Goal: Information Seeking & Learning: Learn about a topic

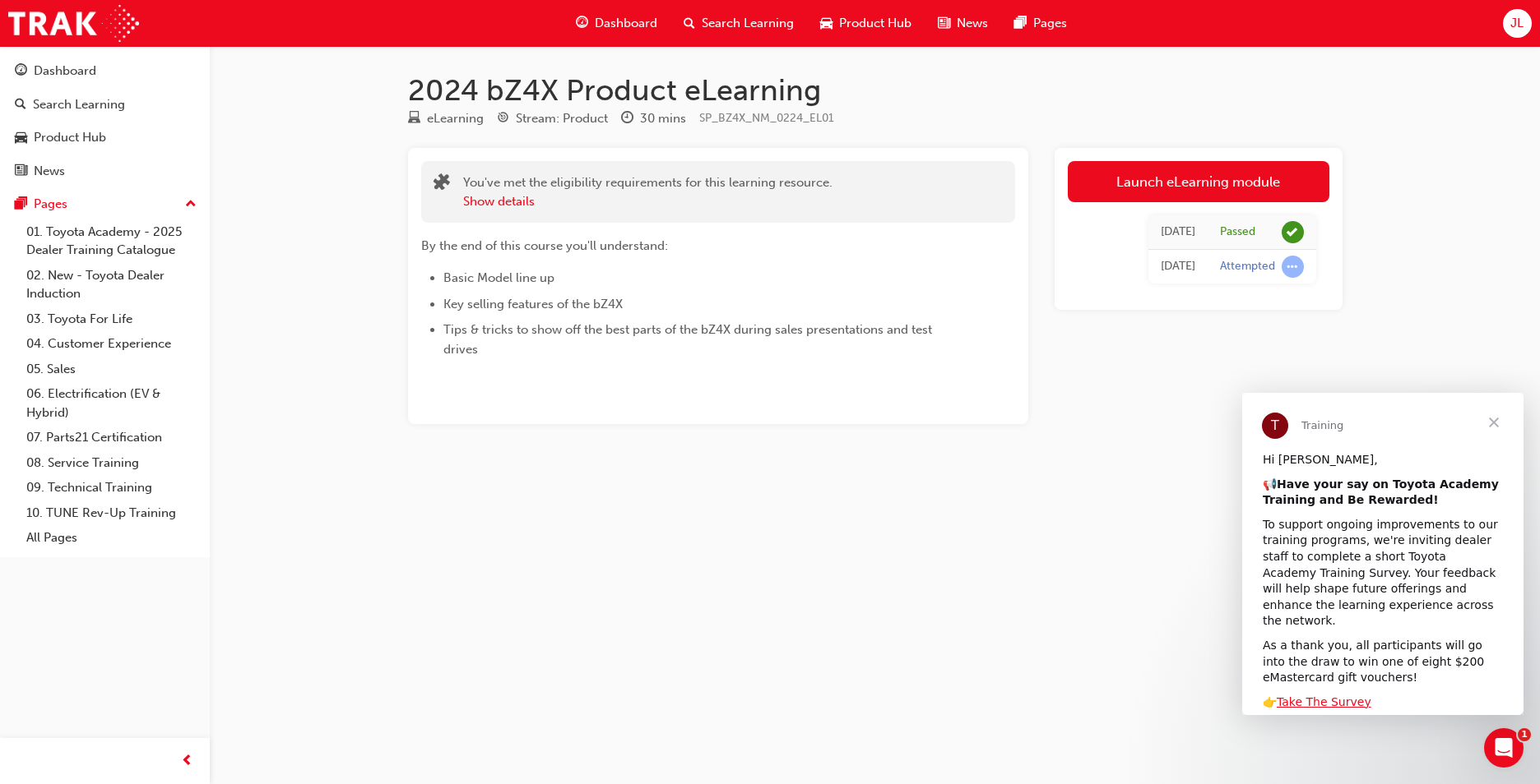
click at [637, 34] on div "Dashboard" at bounding box center [617, 23] width 108 height 33
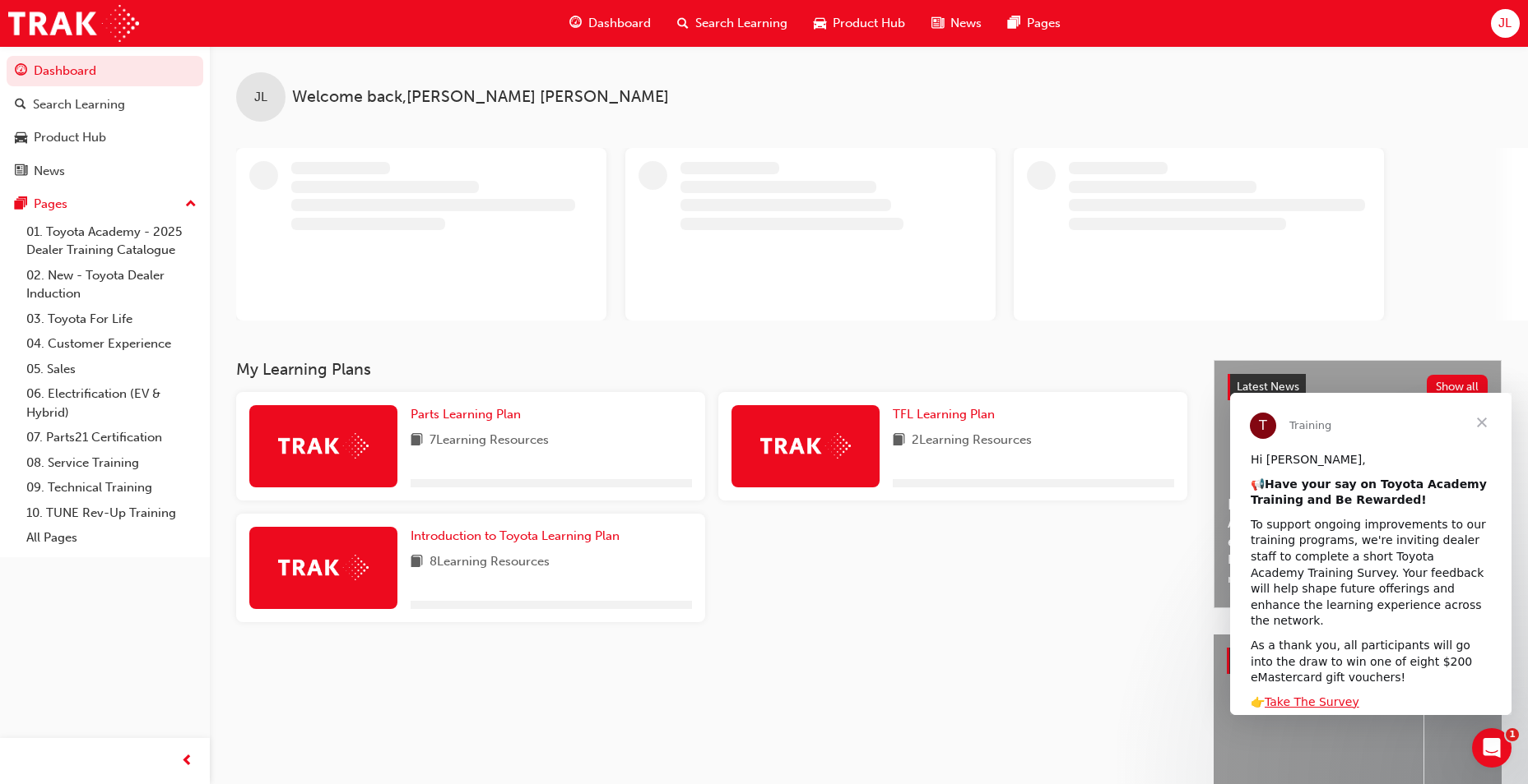
click at [1487, 422] on span "Close" at bounding box center [1481, 423] width 60 height 60
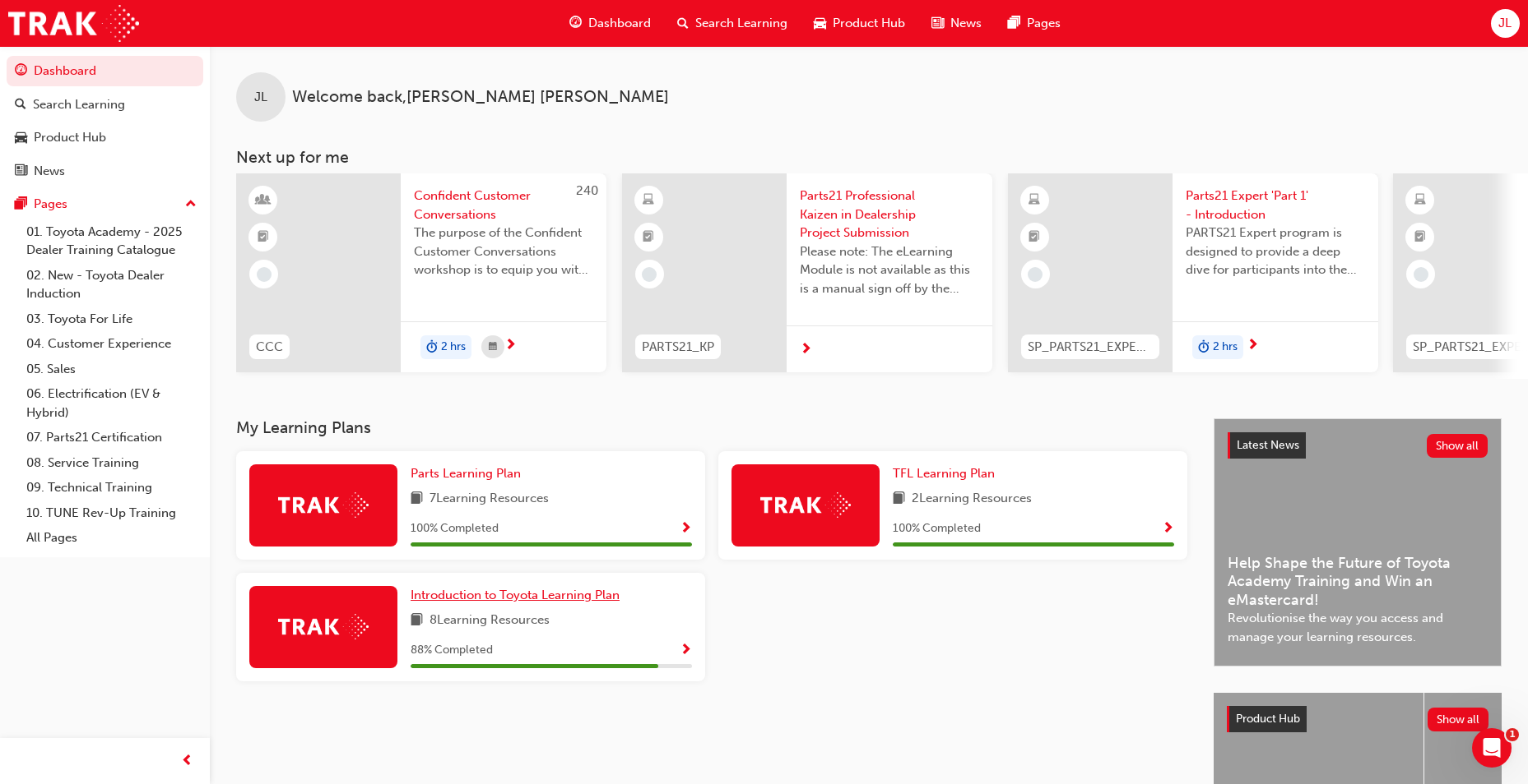
click at [539, 603] on span "Introduction to Toyota Learning Plan" at bounding box center [515, 595] width 209 height 15
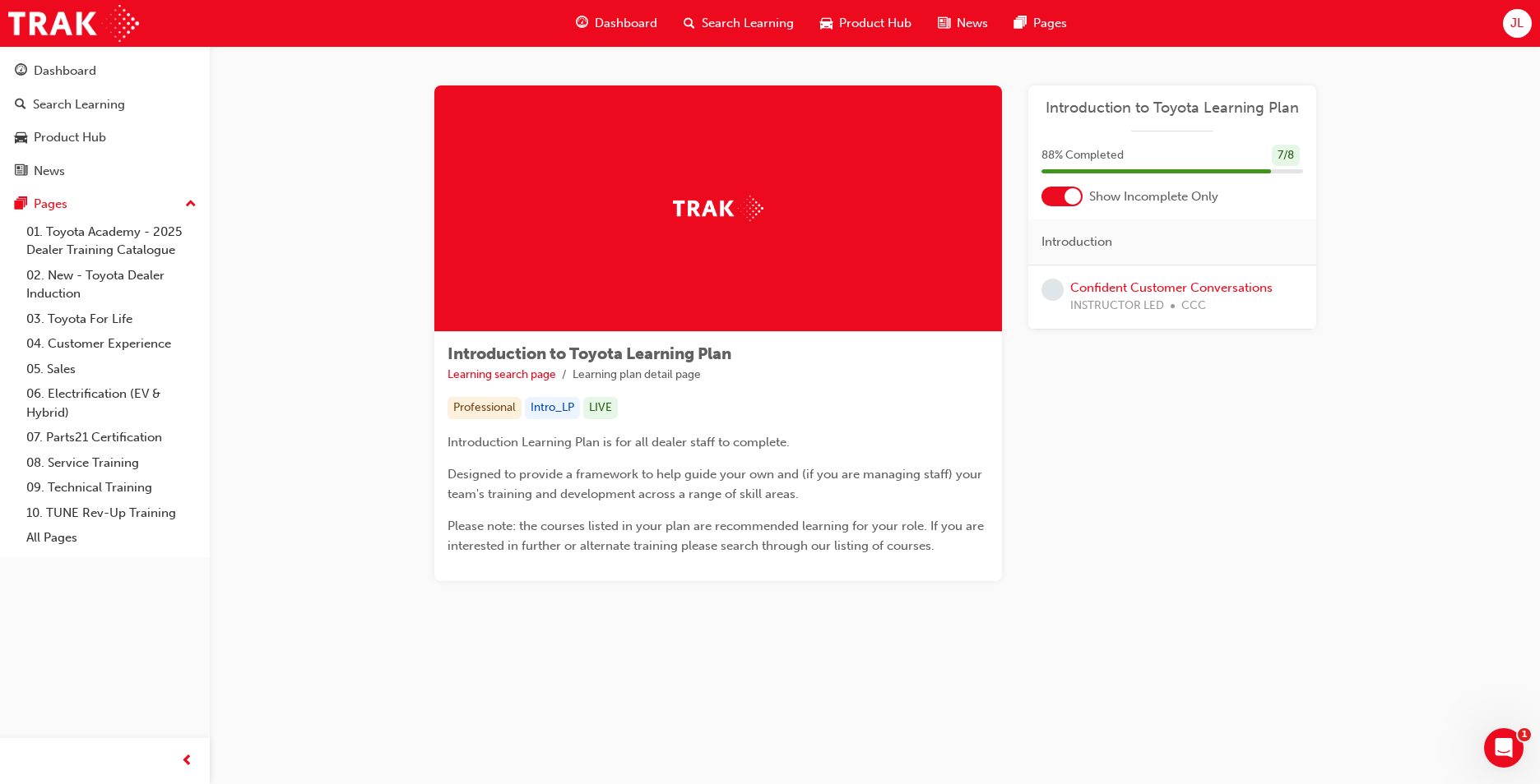
click at [892, 413] on div "Professional Intro_LP LIVE" at bounding box center [718, 408] width 542 height 22
click at [776, 24] on span "Search Learning" at bounding box center [747, 23] width 92 height 19
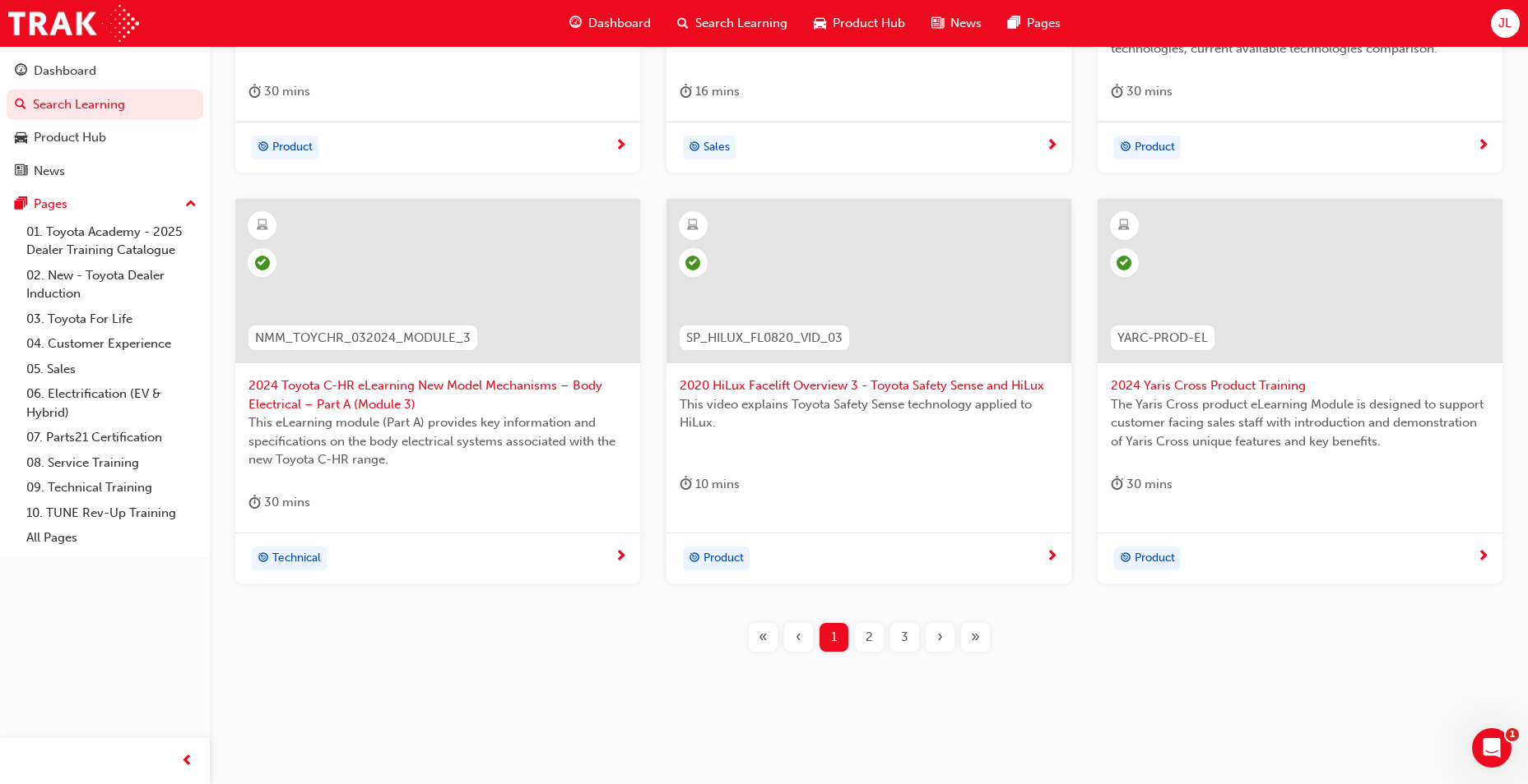
scroll to position [575, 0]
click at [864, 631] on div "2" at bounding box center [869, 636] width 29 height 29
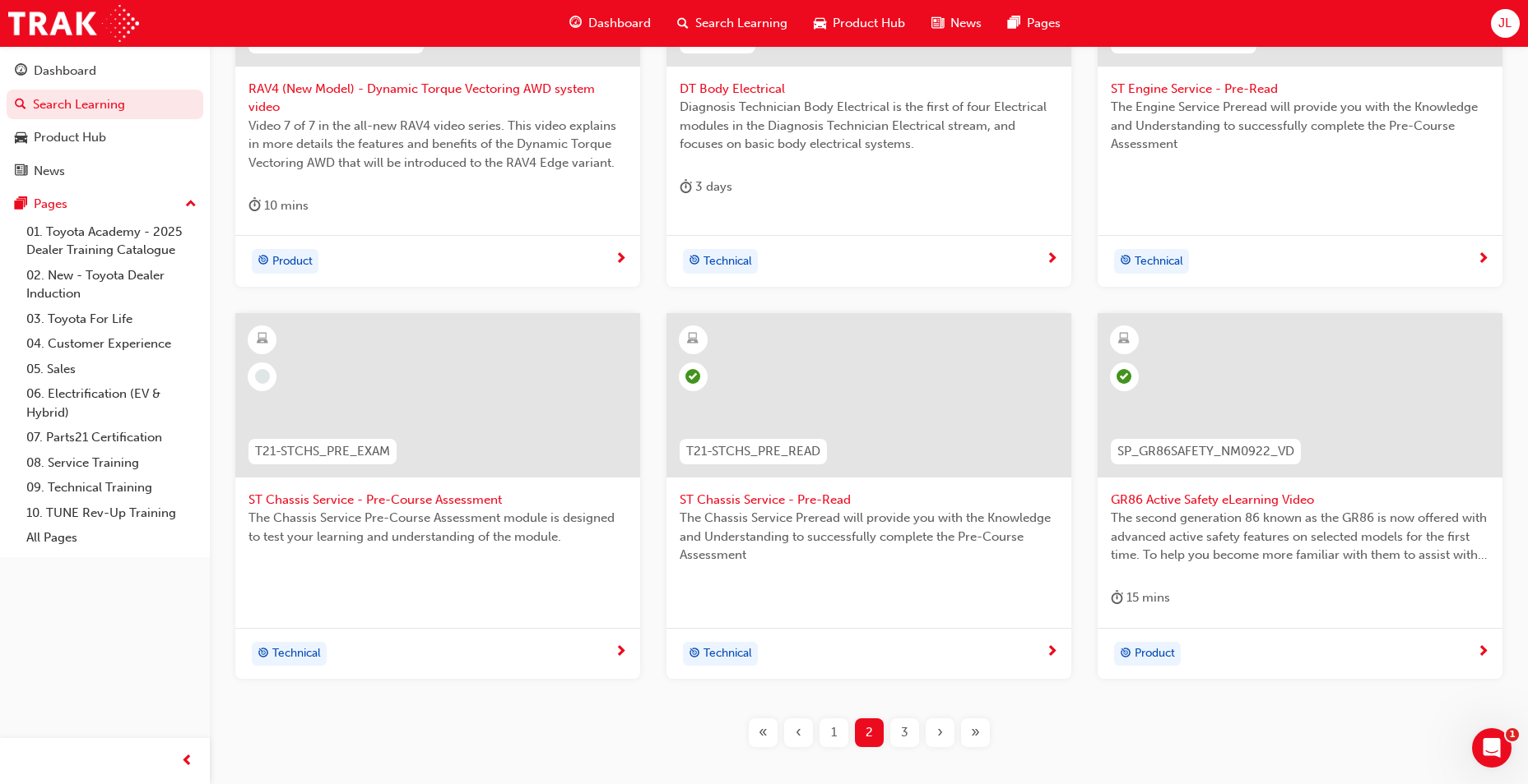
scroll to position [527, 0]
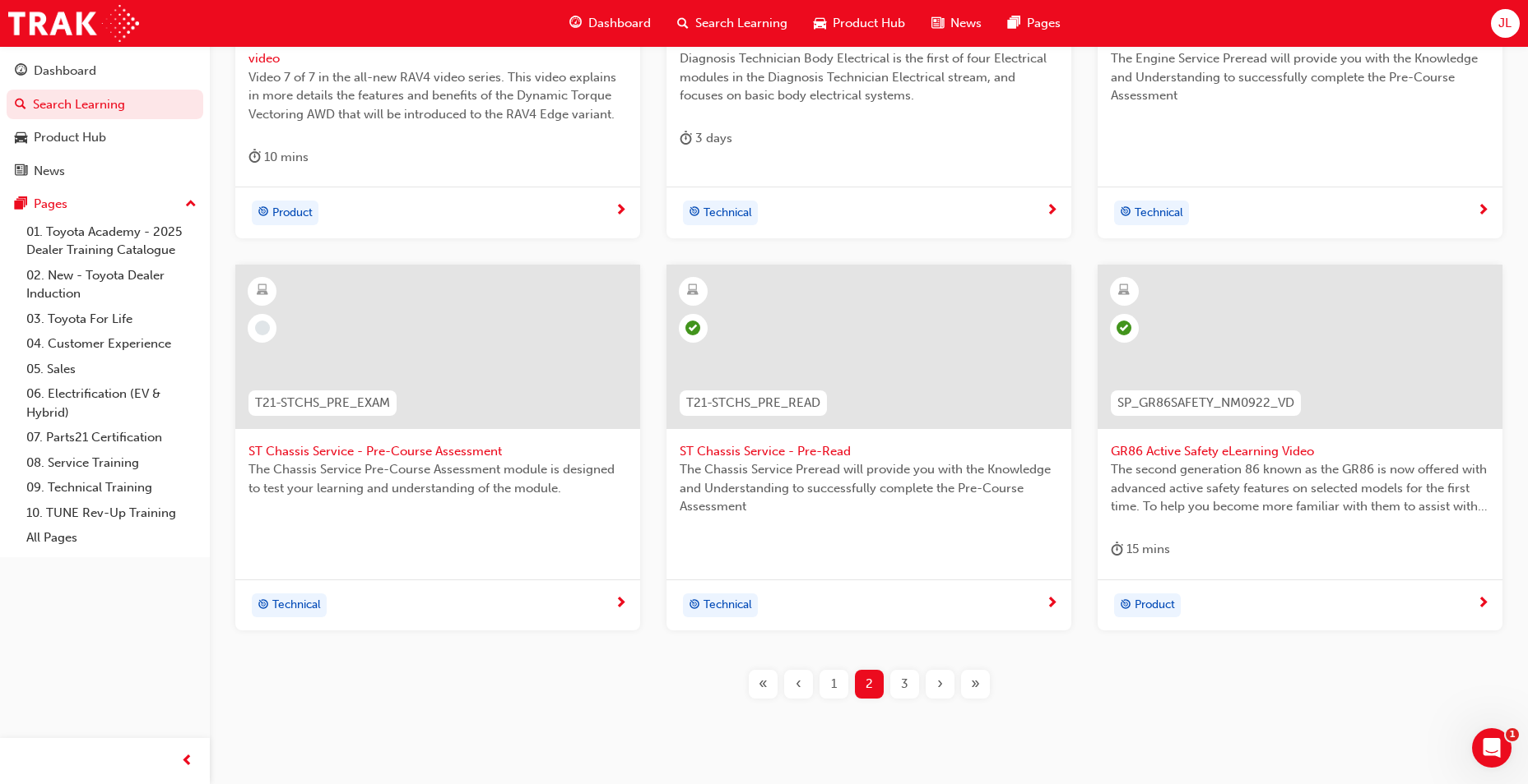
click at [905, 684] on span "3" at bounding box center [905, 684] width 7 height 19
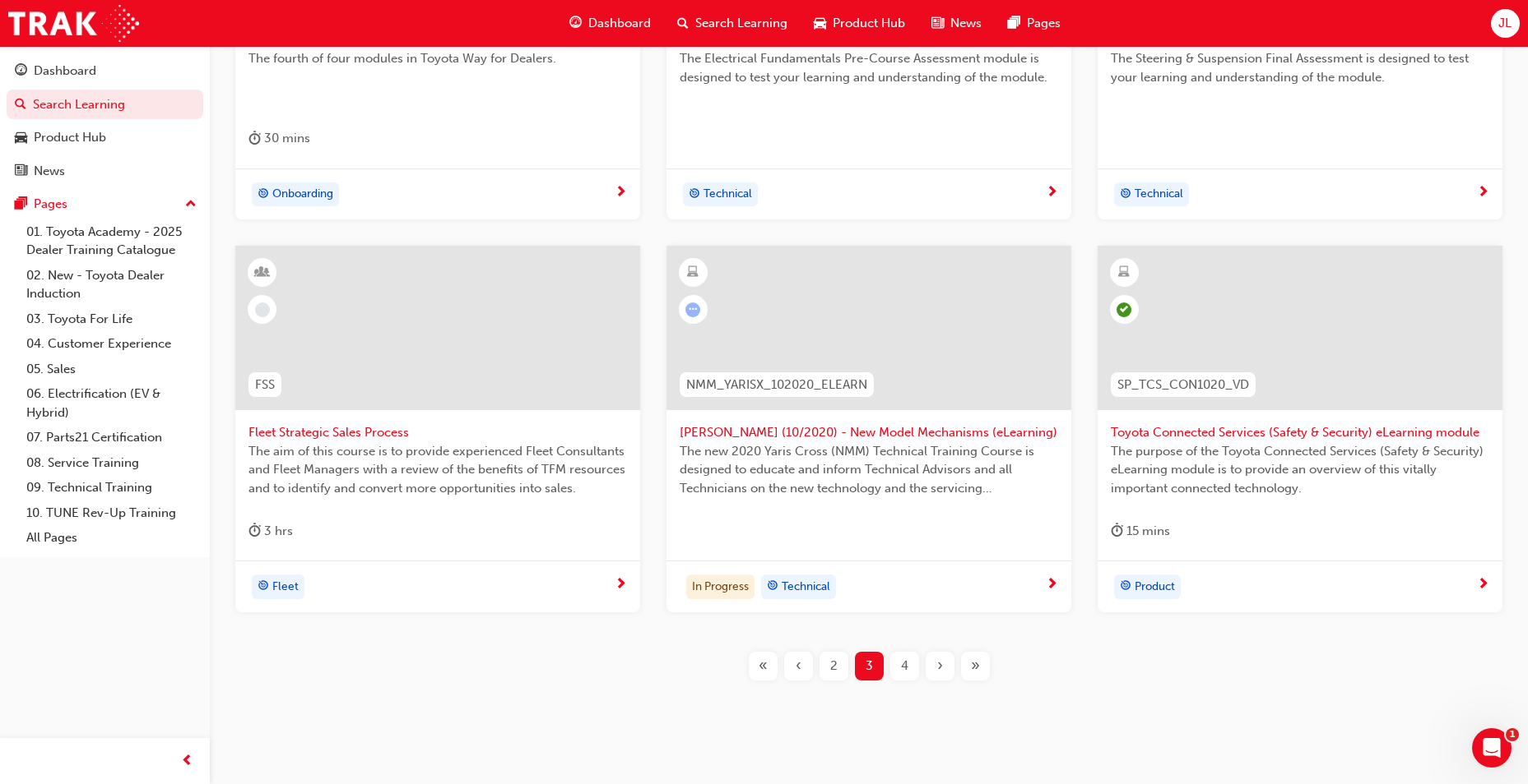
click at [465, 349] on div at bounding box center [437, 327] width 405 height 165
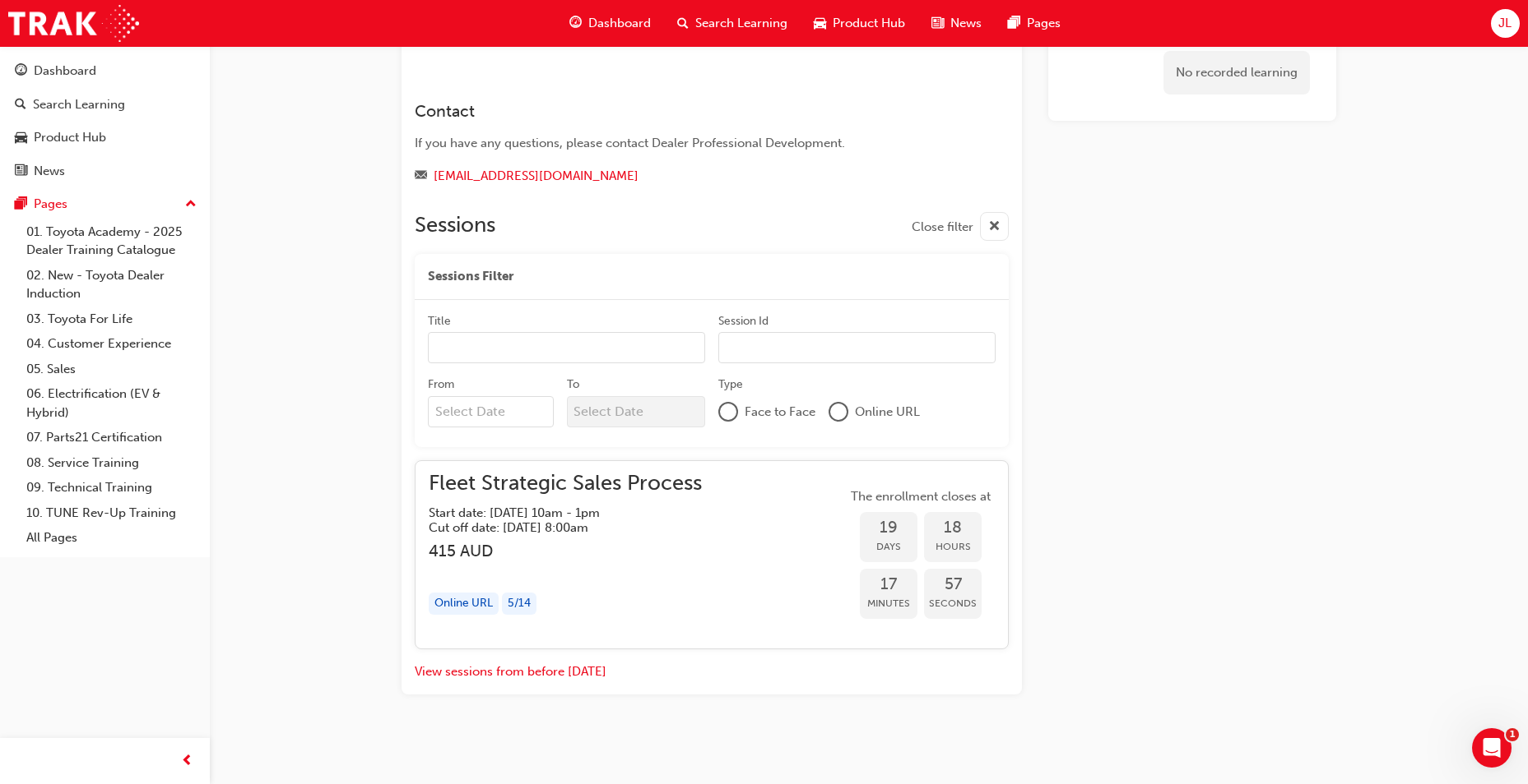
scroll to position [1118, 0]
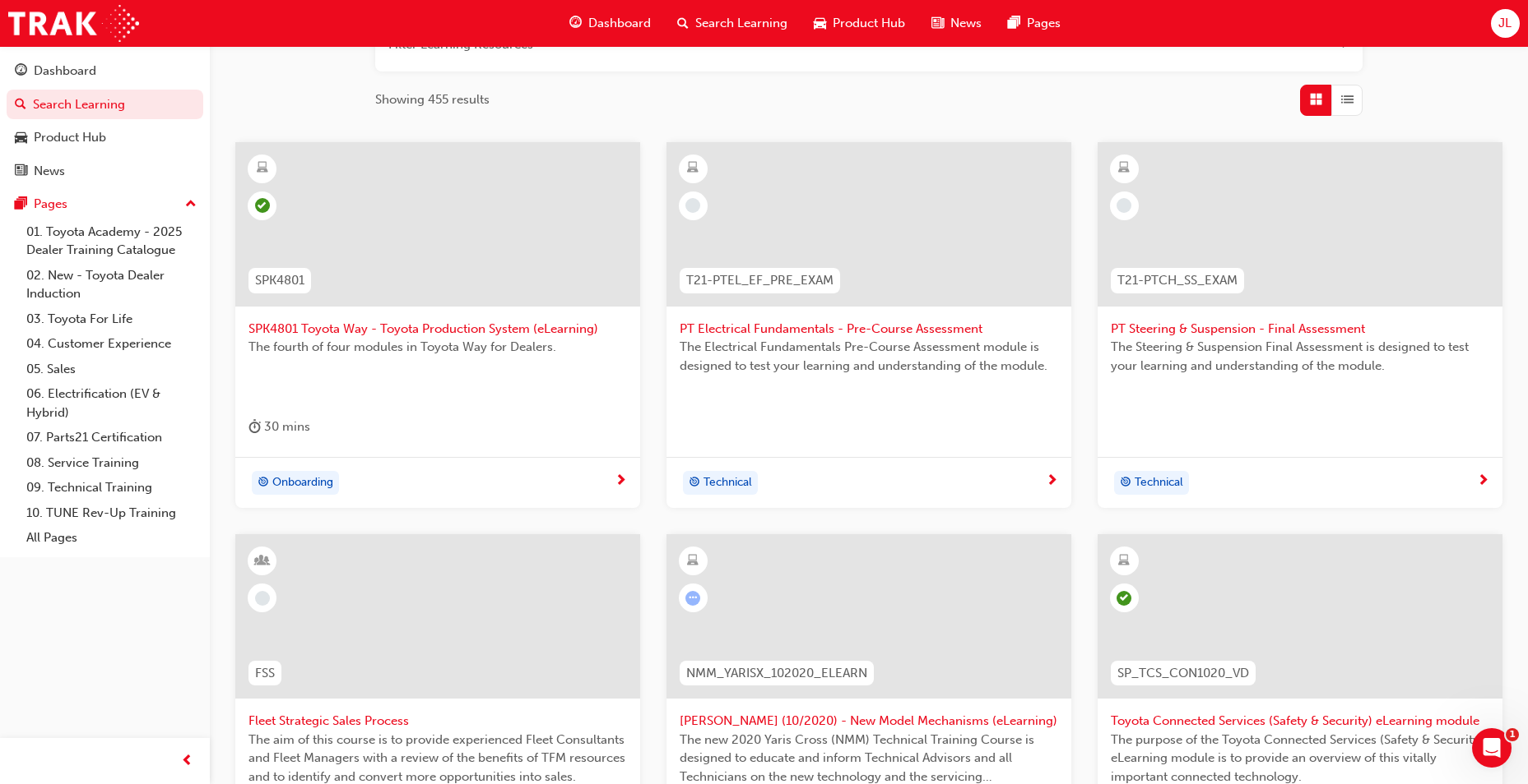
scroll to position [557, 0]
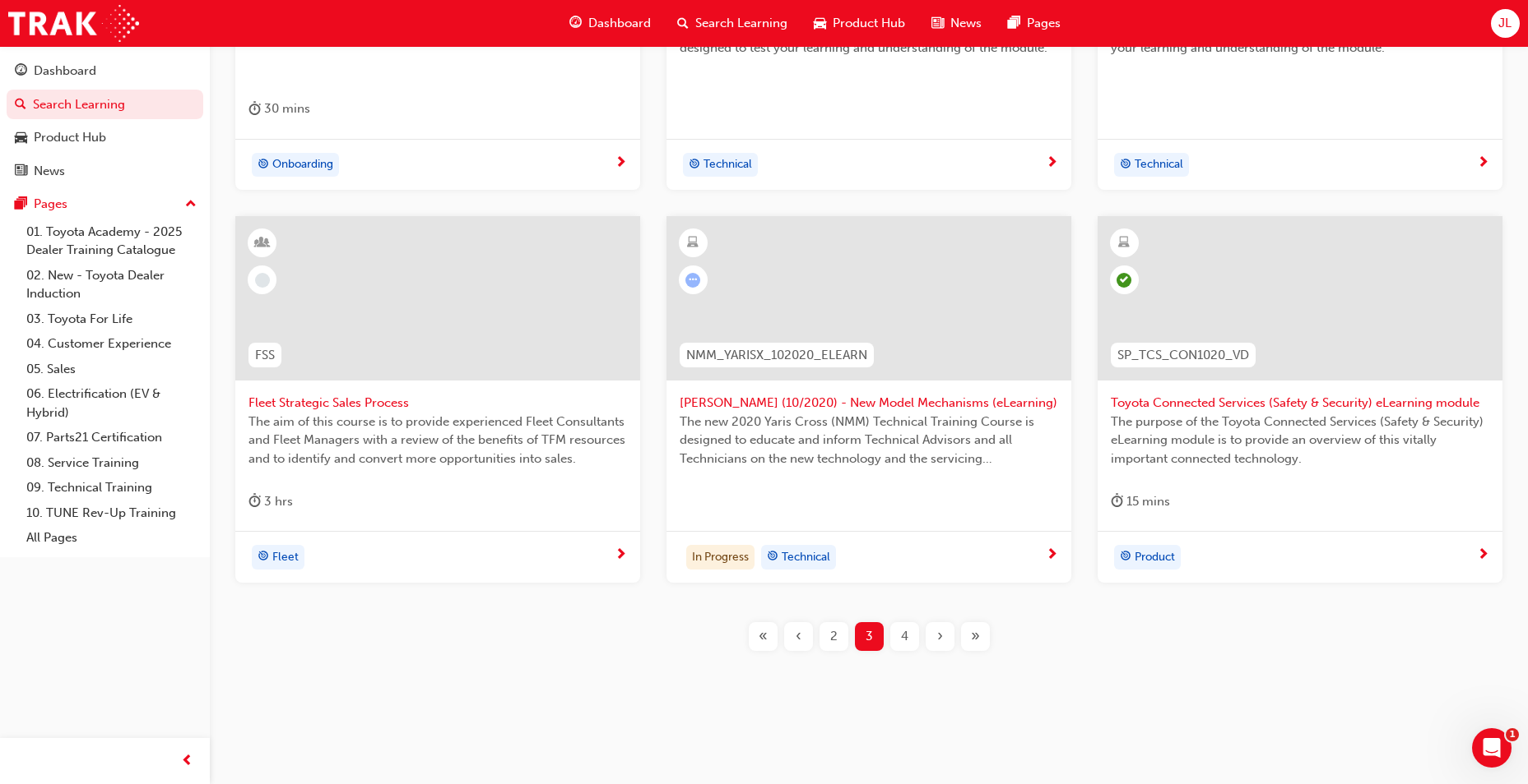
click at [901, 629] on span "4" at bounding box center [905, 637] width 7 height 19
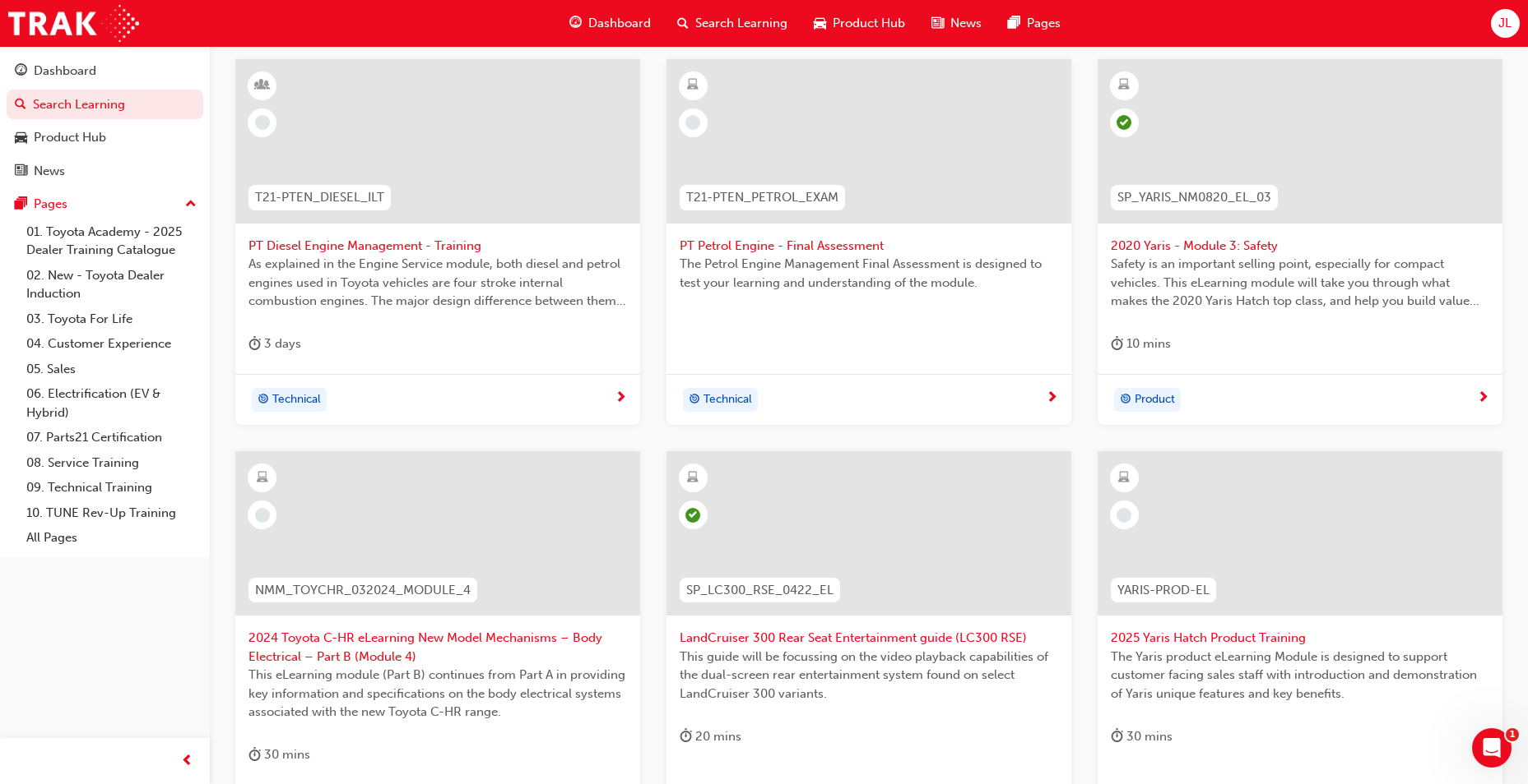
scroll to position [316, 0]
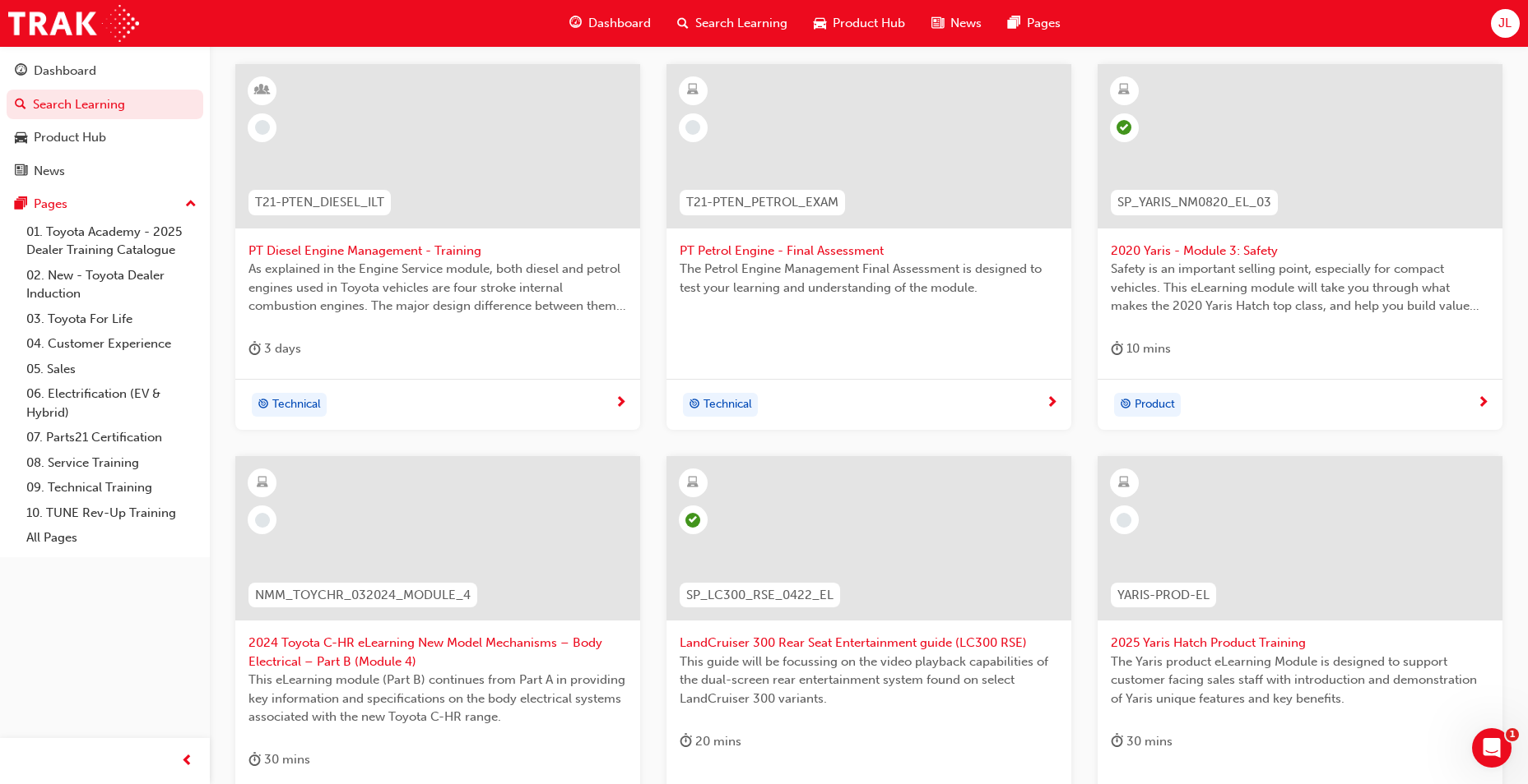
click at [1246, 561] on div at bounding box center [1299, 538] width 405 height 165
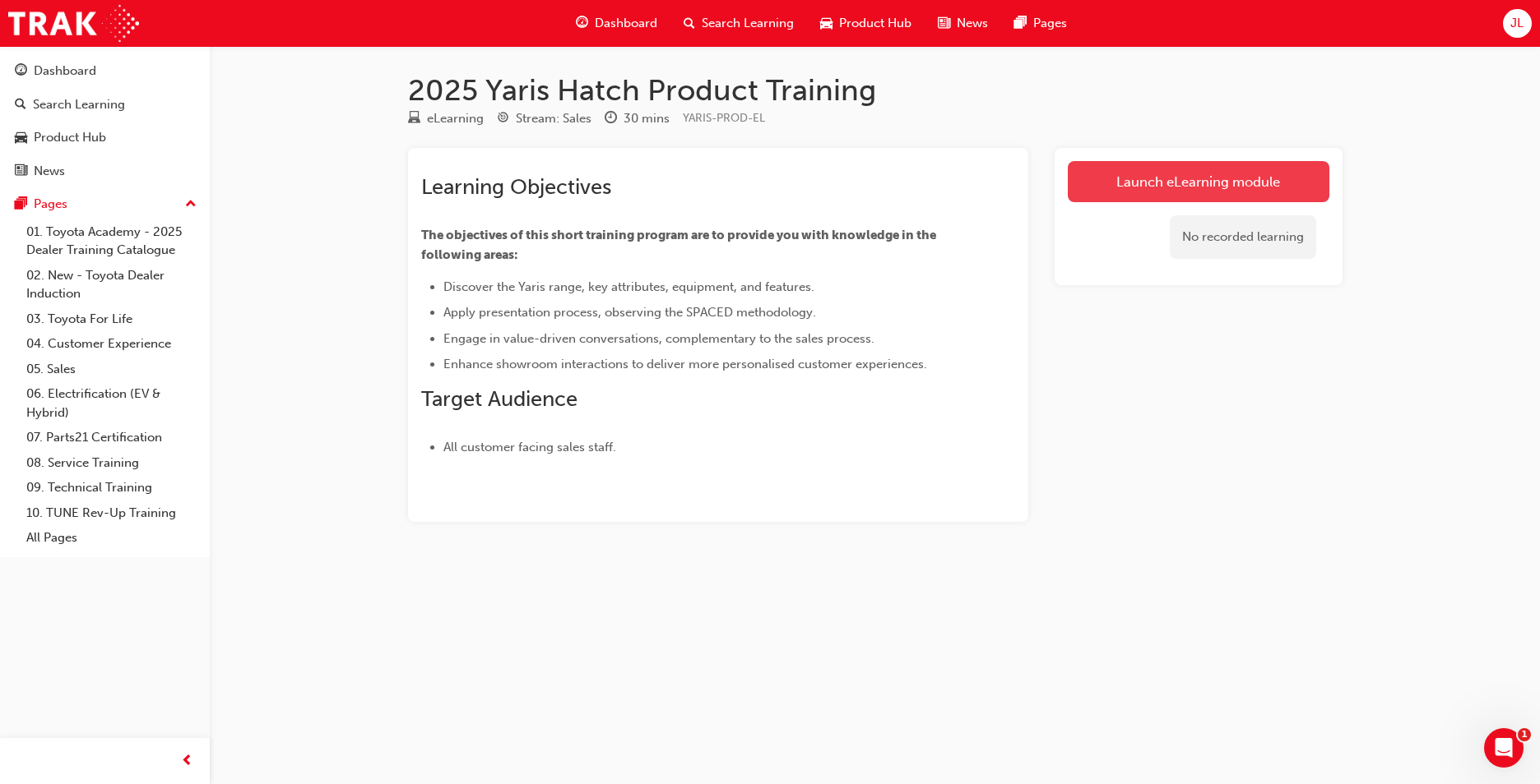
click at [1143, 183] on link "Launch eLearning module" at bounding box center [1199, 181] width 261 height 41
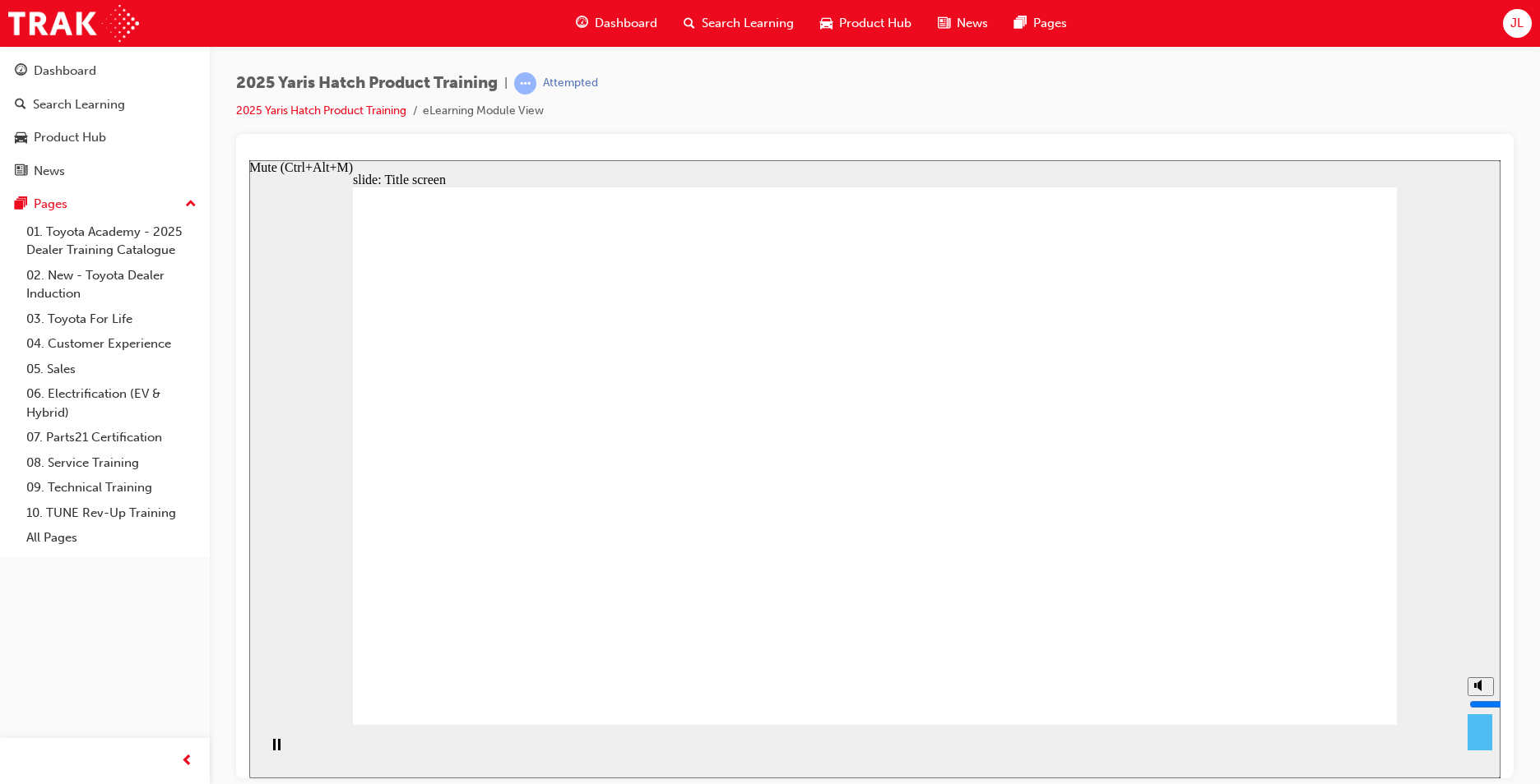
click at [1475, 687] on rect "Mute (Ctrl+Alt+M)" at bounding box center [1475, 684] width 3 height 5
type input "0"
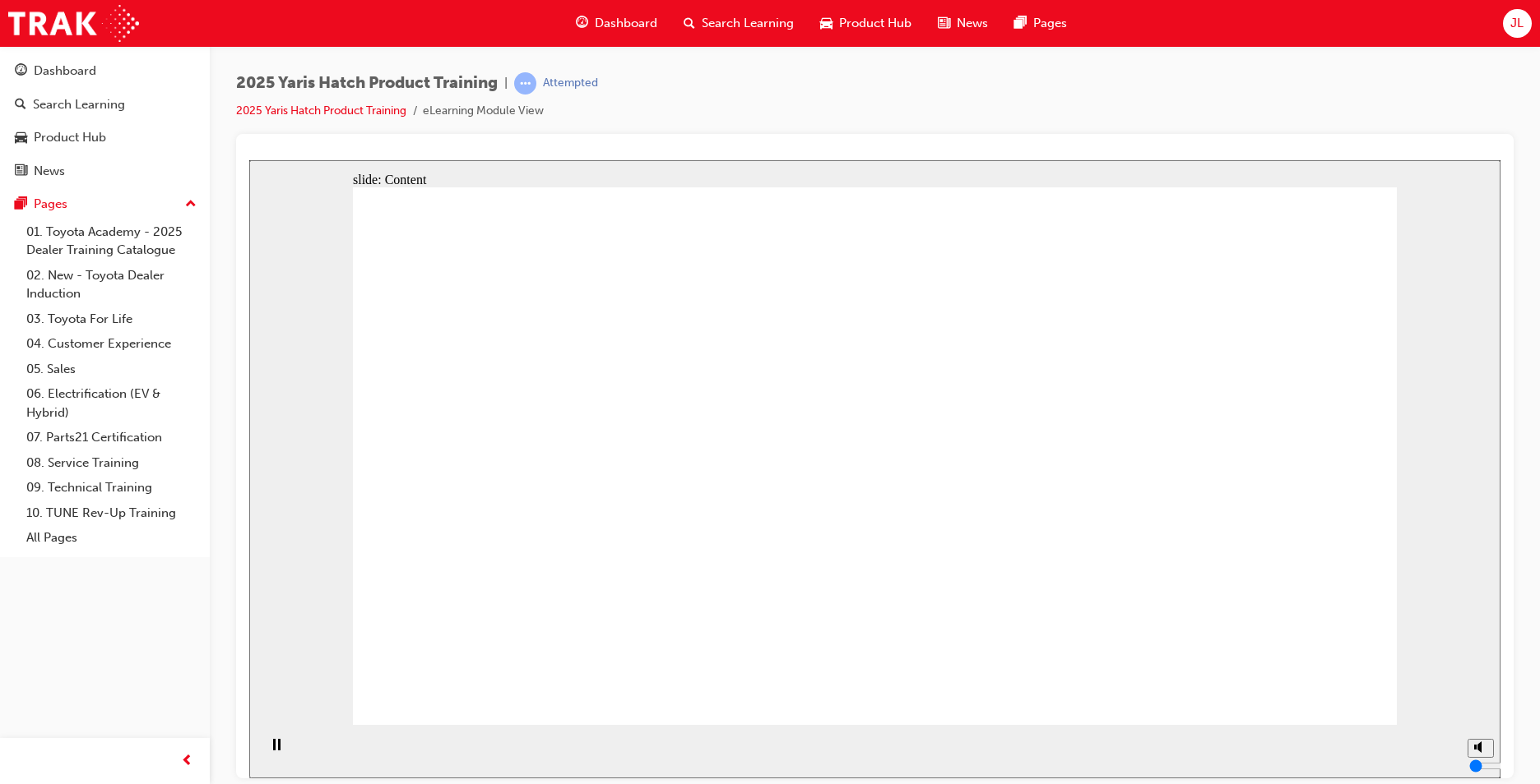
drag, startPoint x: 924, startPoint y: 344, endPoint x: 904, endPoint y: 343, distance: 20.0
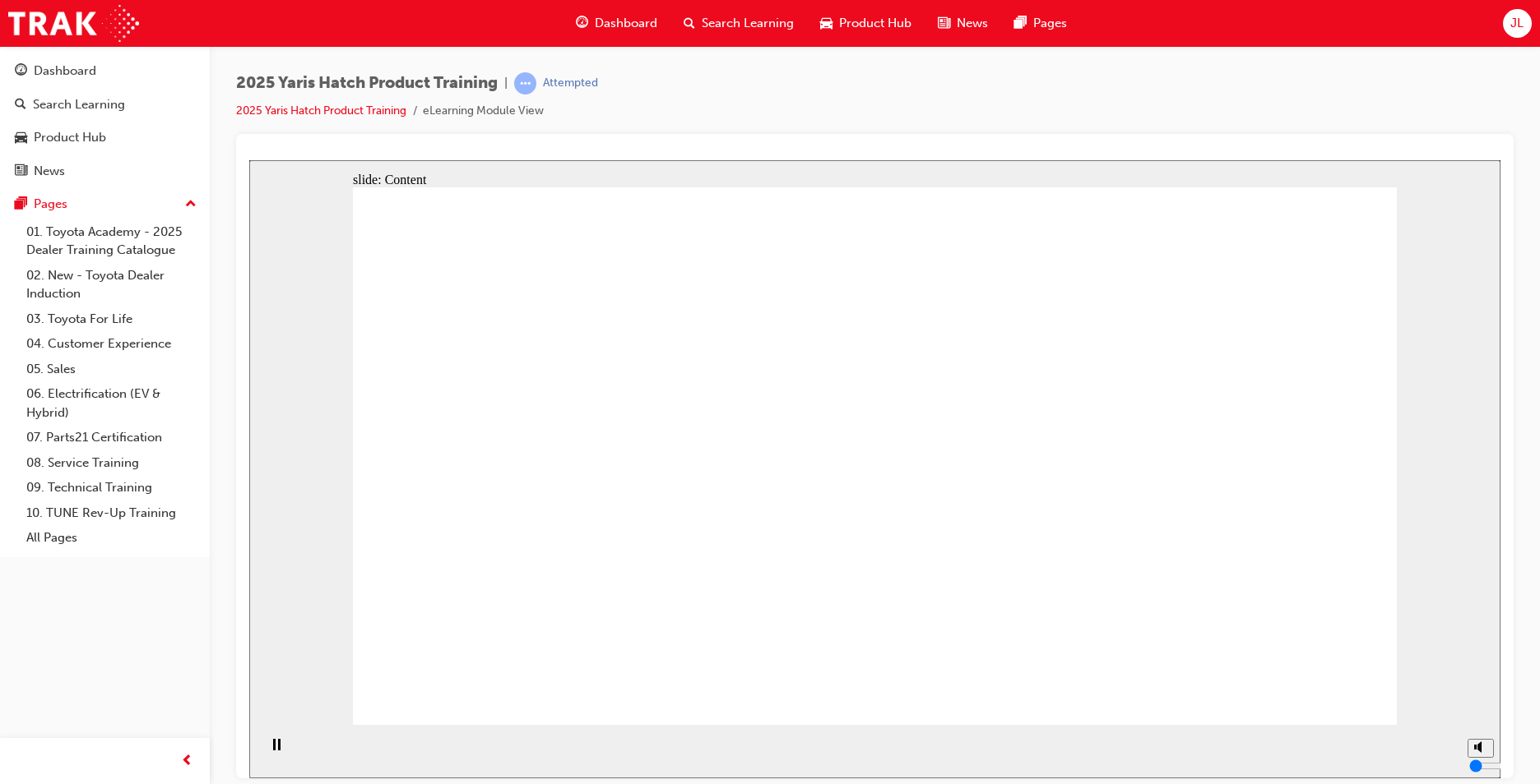
drag, startPoint x: 556, startPoint y: 433, endPoint x: 612, endPoint y: 458, distance: 61.3
